Goal: Task Accomplishment & Management: Manage account settings

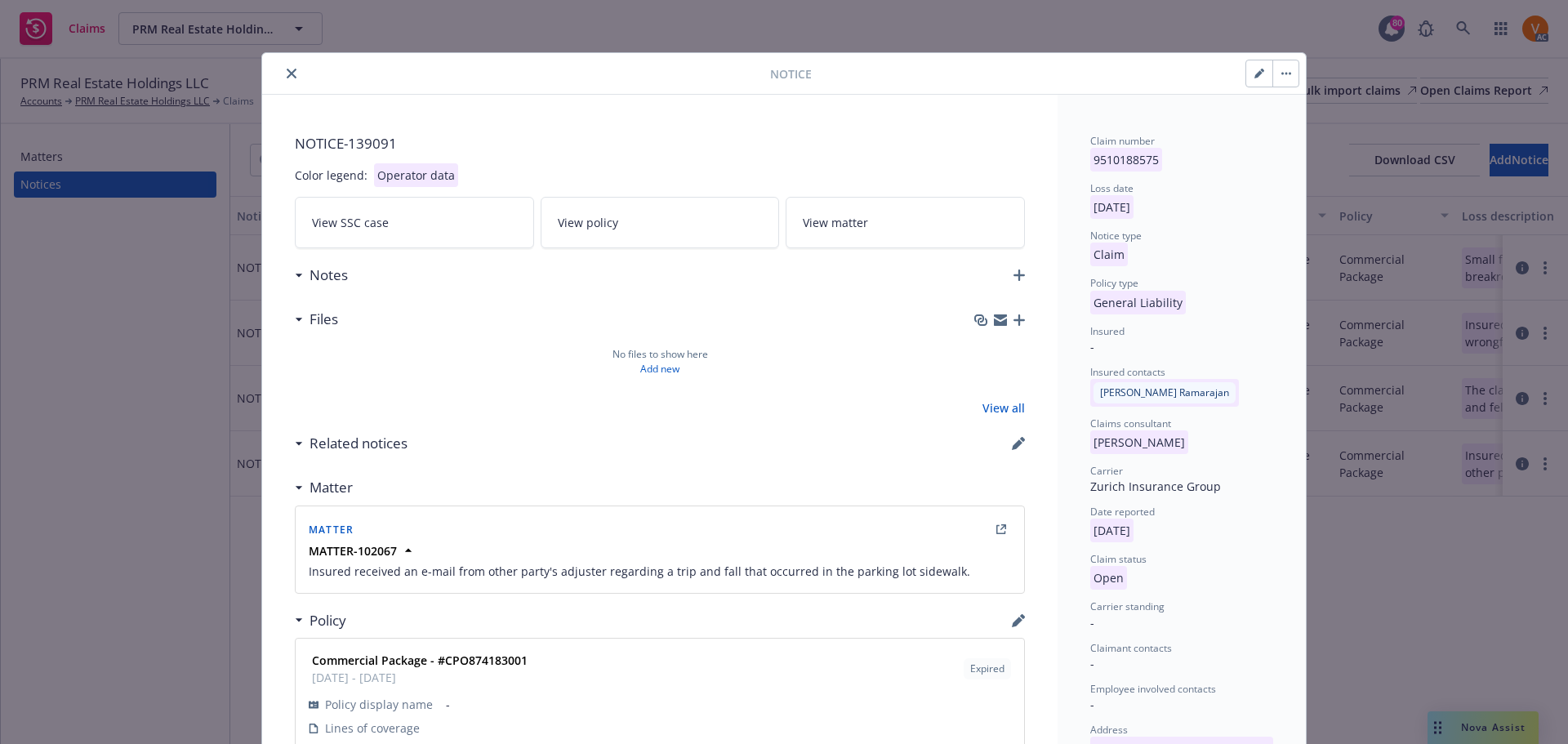
click at [1254, 68] on icon "button" at bounding box center [1259, 73] width 9 height 9
select select "GENERAL_LIABILITY"
select select "open"
select select "CLAIM"
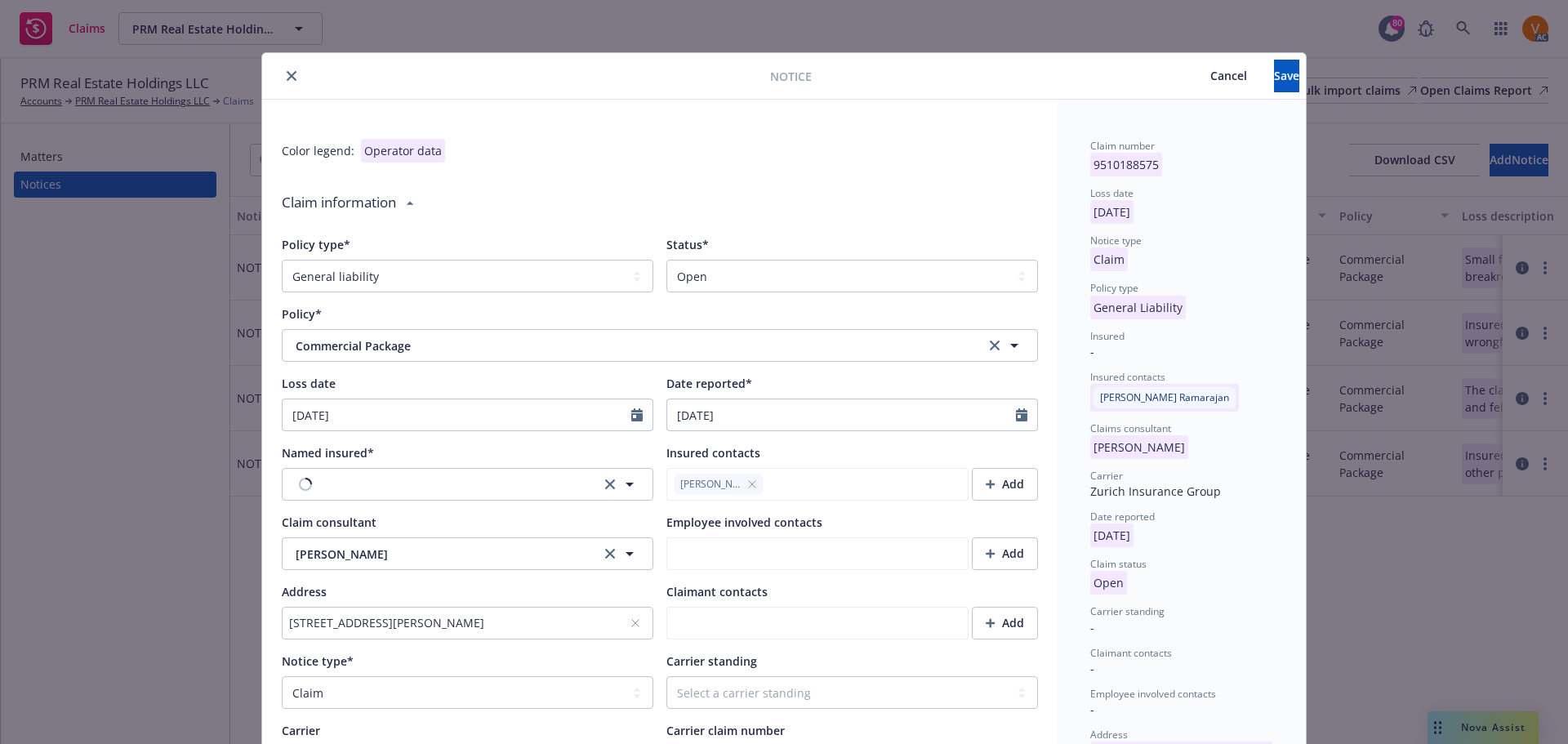
type textarea "x"
click at [826, 276] on select "Select a status Closed Open" at bounding box center [853, 275] width 372 height 33
select select "closed"
click at [667, 260] on select "Select a status Closed Open" at bounding box center [853, 275] width 372 height 33
type textarea "x"
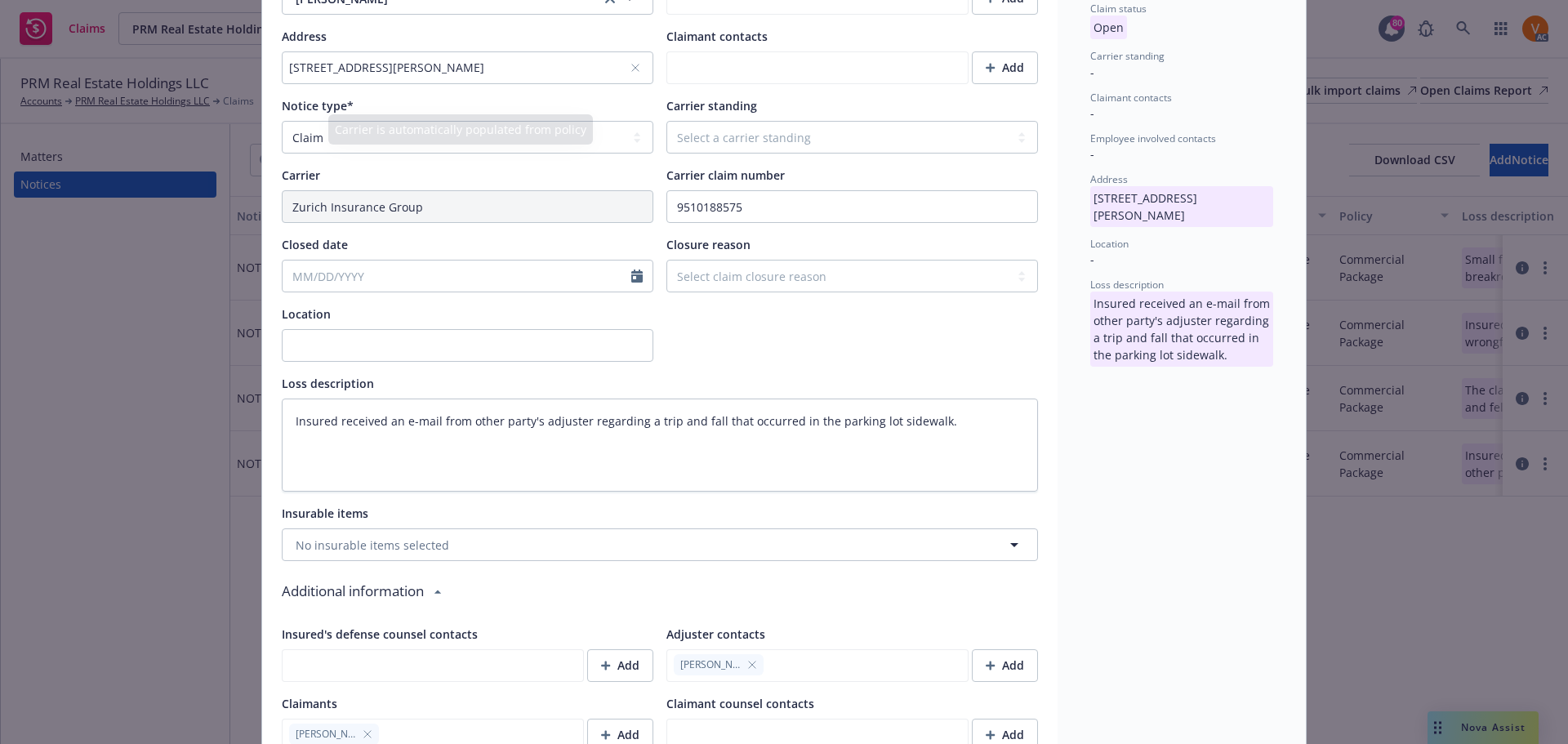
scroll to position [571, 0]
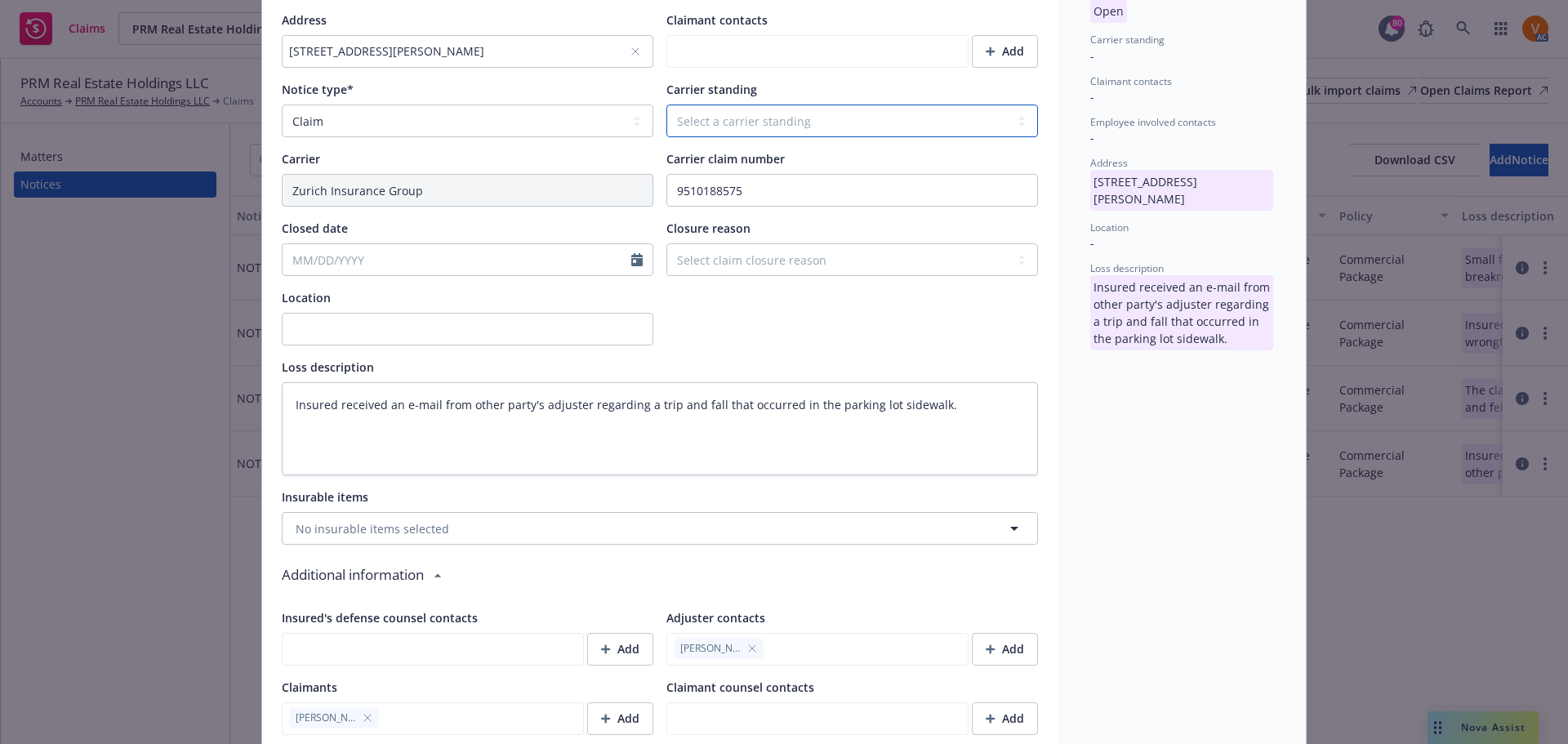
click at [756, 105] on select "Select a carrier standing Closed Not submitted Open Reopened Subrogated Withdra…" at bounding box center [853, 120] width 372 height 33
select select "CLOSED"
click at [667, 105] on select "Select a carrier standing Closed Not submitted Open Reopened Subrogated Withdra…" at bounding box center [853, 120] width 372 height 33
type textarea "x"
click at [753, 244] on select "Select claim closure reason Administrative closure Closed Closed no liability f…" at bounding box center [853, 260] width 372 height 33
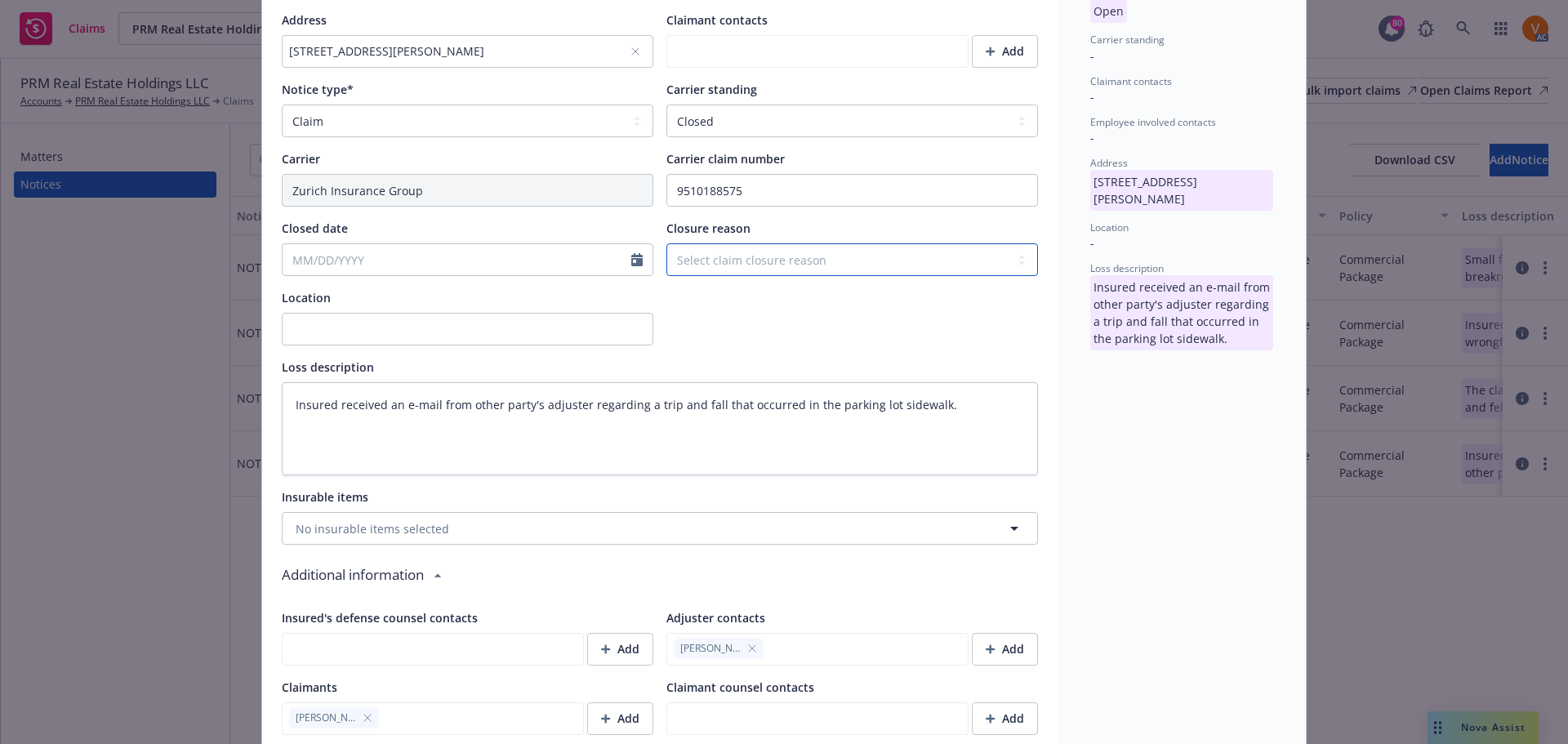
select select "no-claim-pursued-by-claimant"
click at [667, 244] on select "Select claim closure reason Administrative closure Closed Closed no liability f…" at bounding box center [853, 260] width 372 height 33
type textarea "x"
click at [374, 244] on input "Closed date" at bounding box center [457, 259] width 348 height 31
select select "9"
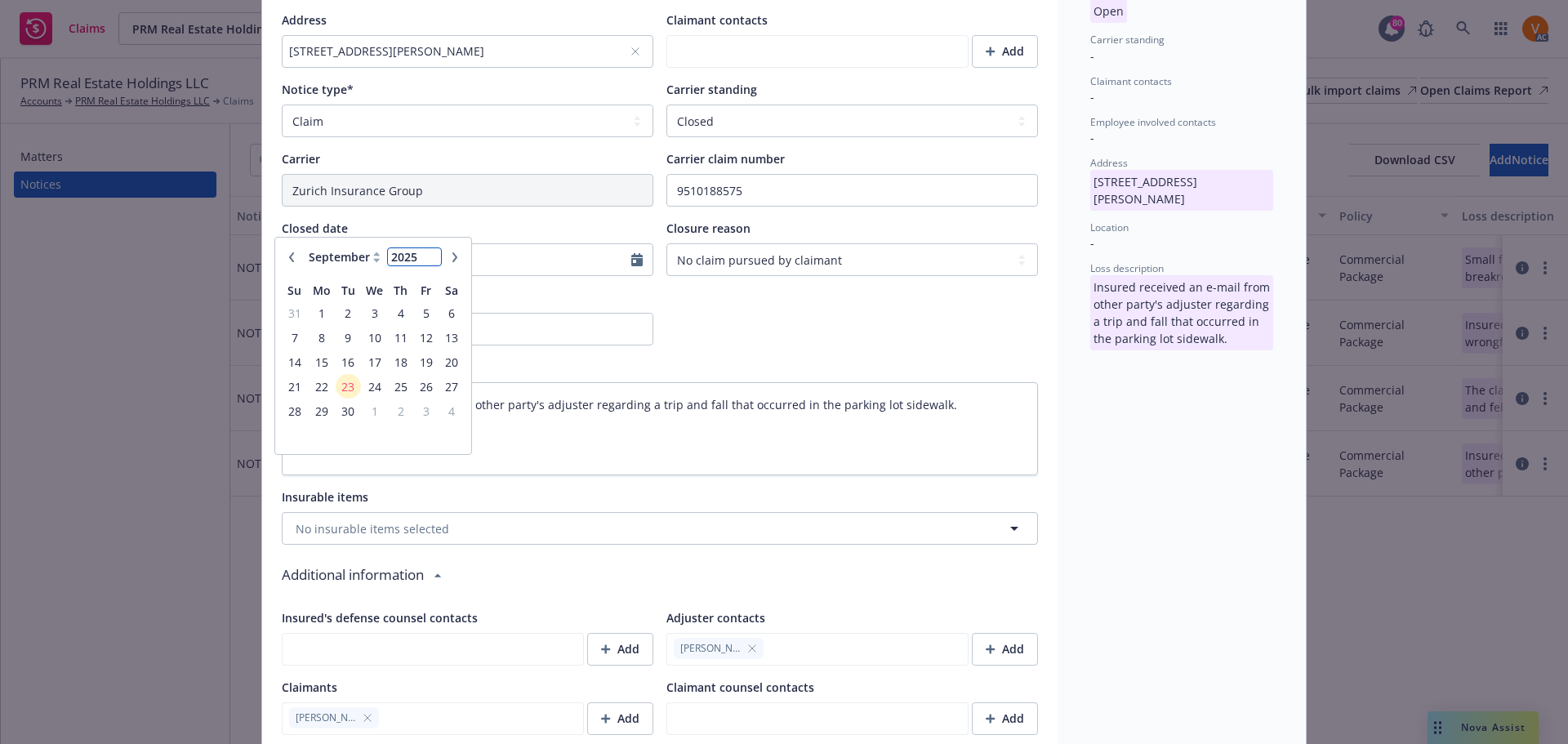
type input "2026"
click at [433, 250] on input "2026" at bounding box center [414, 257] width 53 height 17
type textarea "x"
click at [431, 263] on input "2025" at bounding box center [414, 257] width 53 height 17
type input "2024"
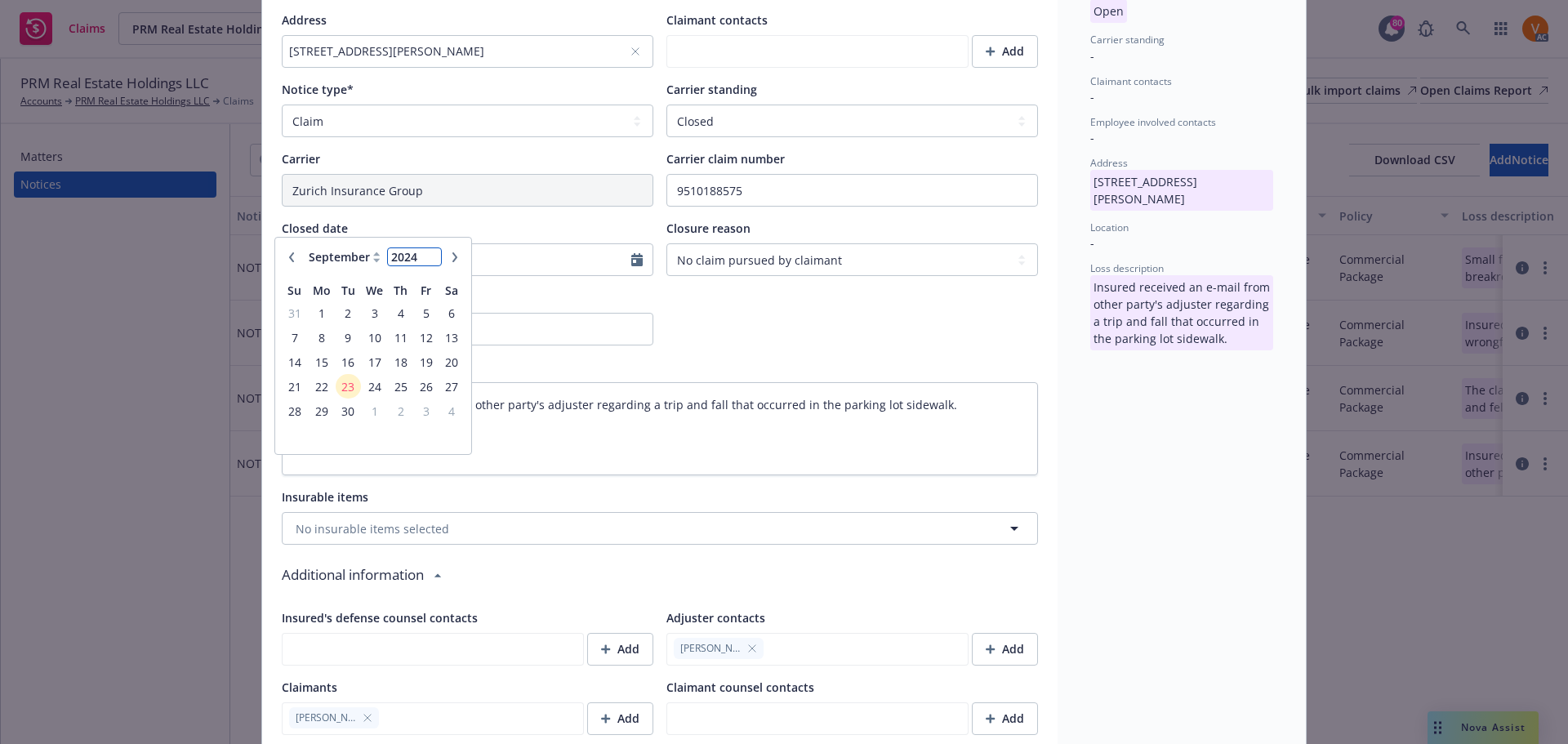
click at [435, 260] on input "2024" at bounding box center [414, 257] width 53 height 17
click at [318, 386] on span "23" at bounding box center [321, 386] width 24 height 21
type textarea "x"
type input "[DATE]"
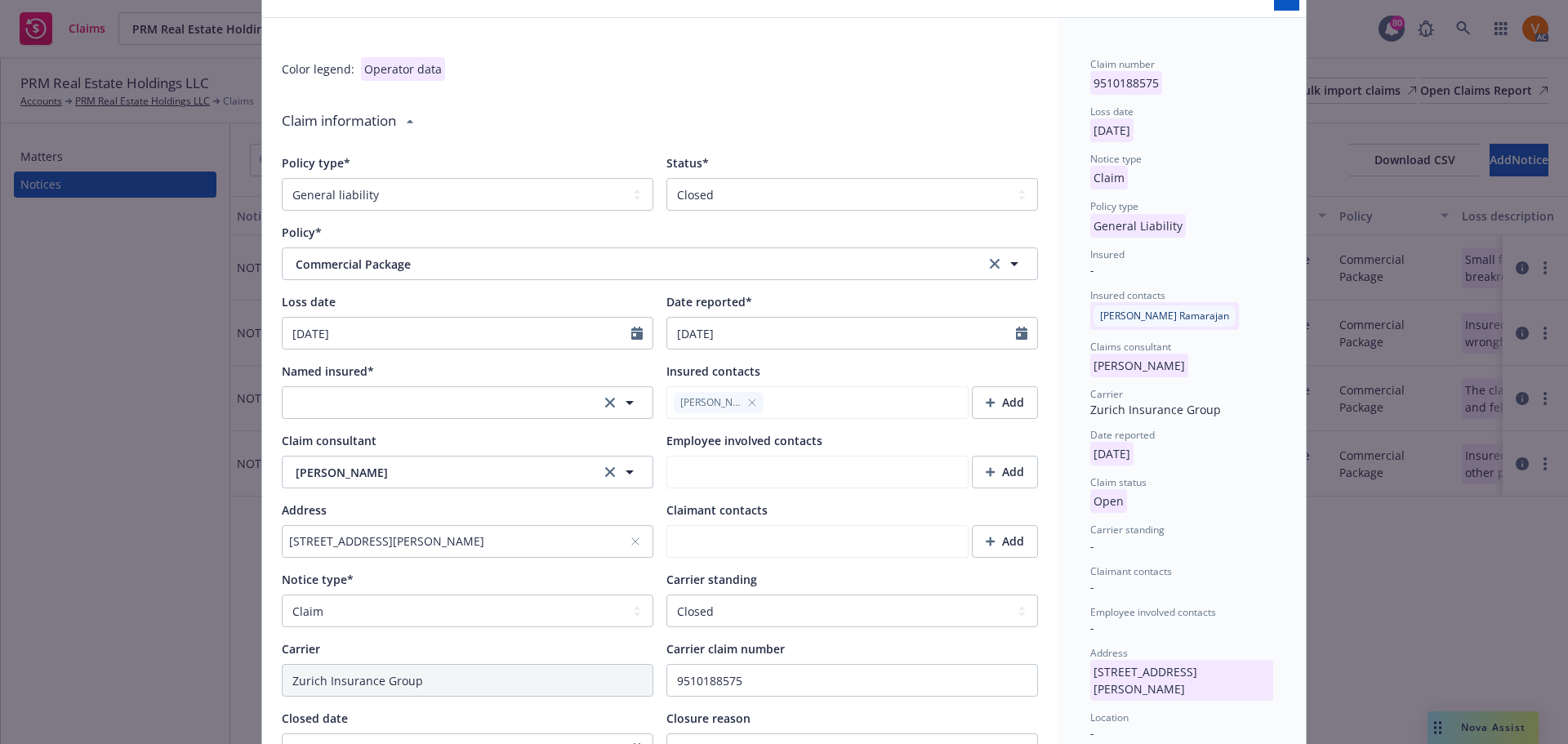
scroll to position [0, 0]
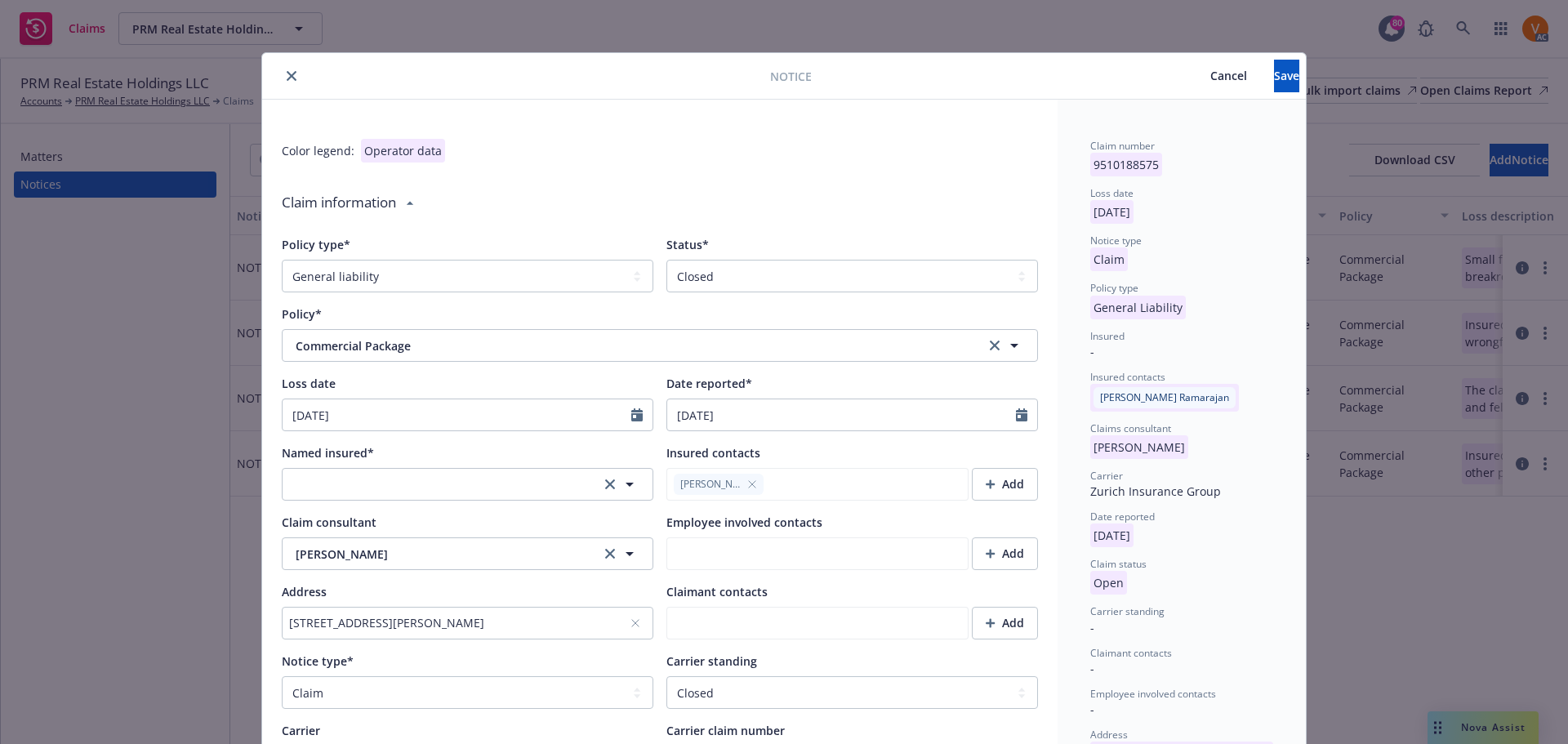
click at [1259, 93] on div "Notice Cancel Save" at bounding box center [784, 77] width 1044 height 47
click at [1274, 73] on span "Save" at bounding box center [1286, 76] width 25 height 16
type textarea "x"
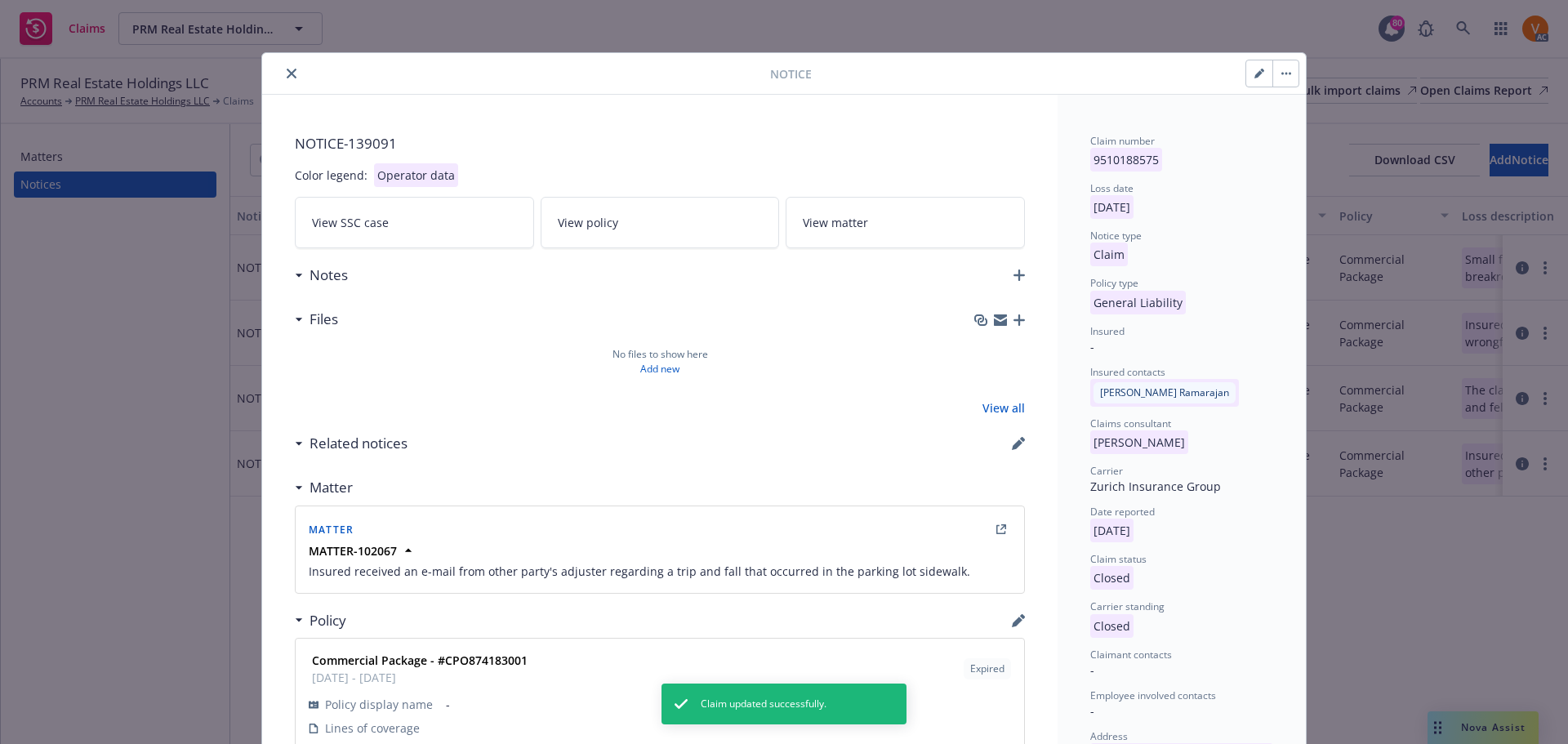
click at [287, 75] on icon "close" at bounding box center [291, 73] width 9 height 9
